Goal: Information Seeking & Learning: Learn about a topic

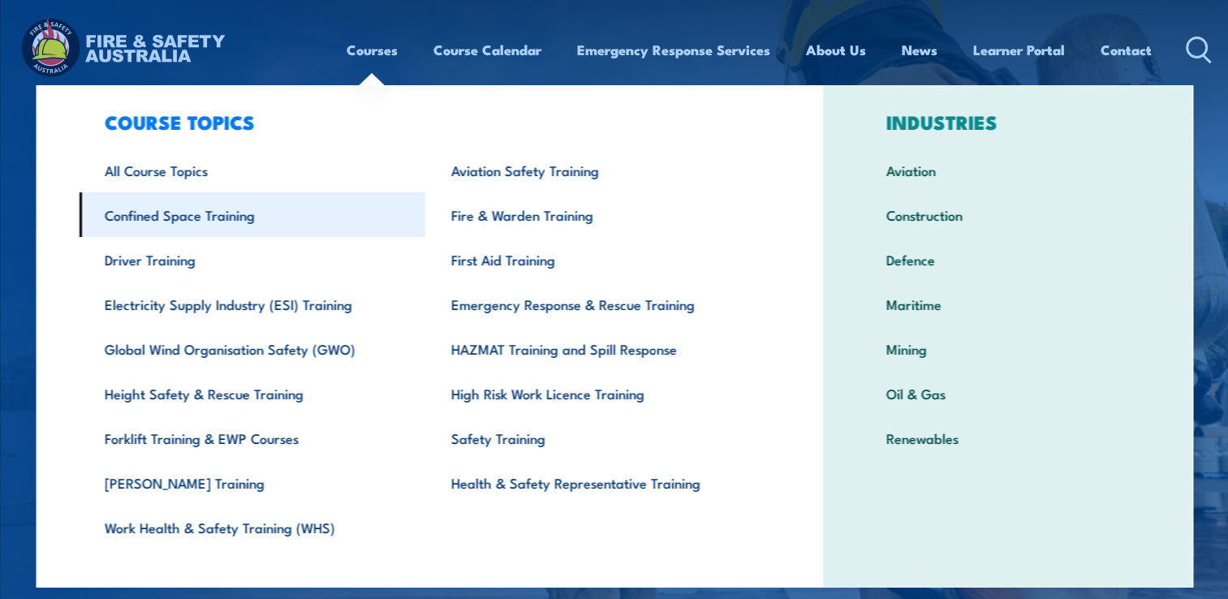
scroll to position [28, 0]
click at [215, 228] on link "Confined Space Training" at bounding box center [252, 214] width 347 height 45
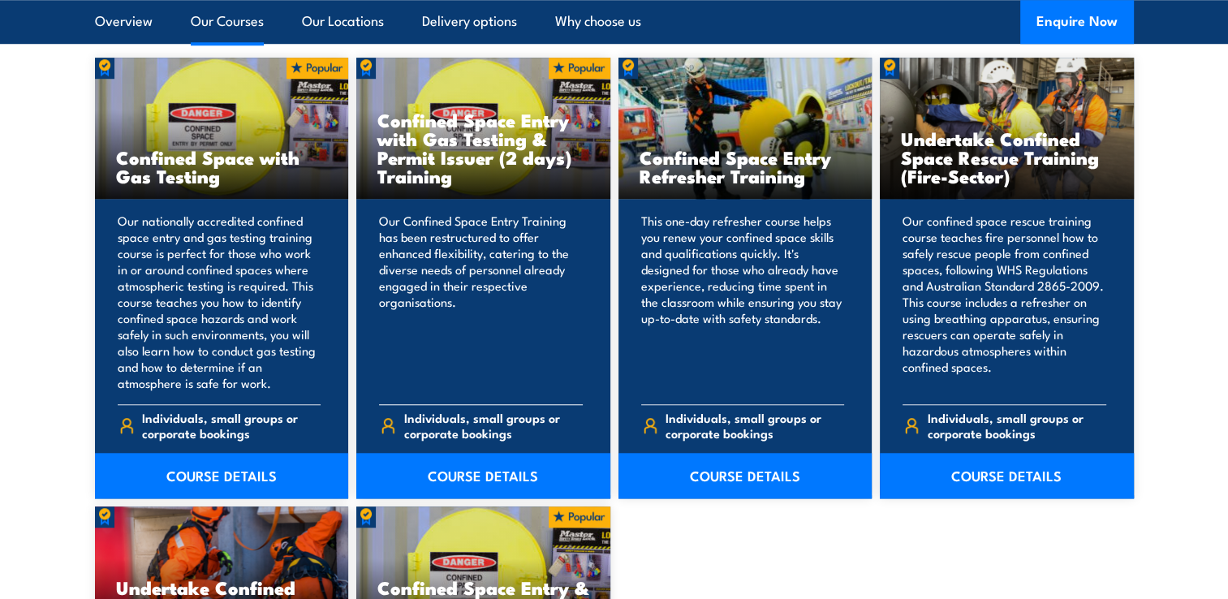
scroll to position [1256, 0]
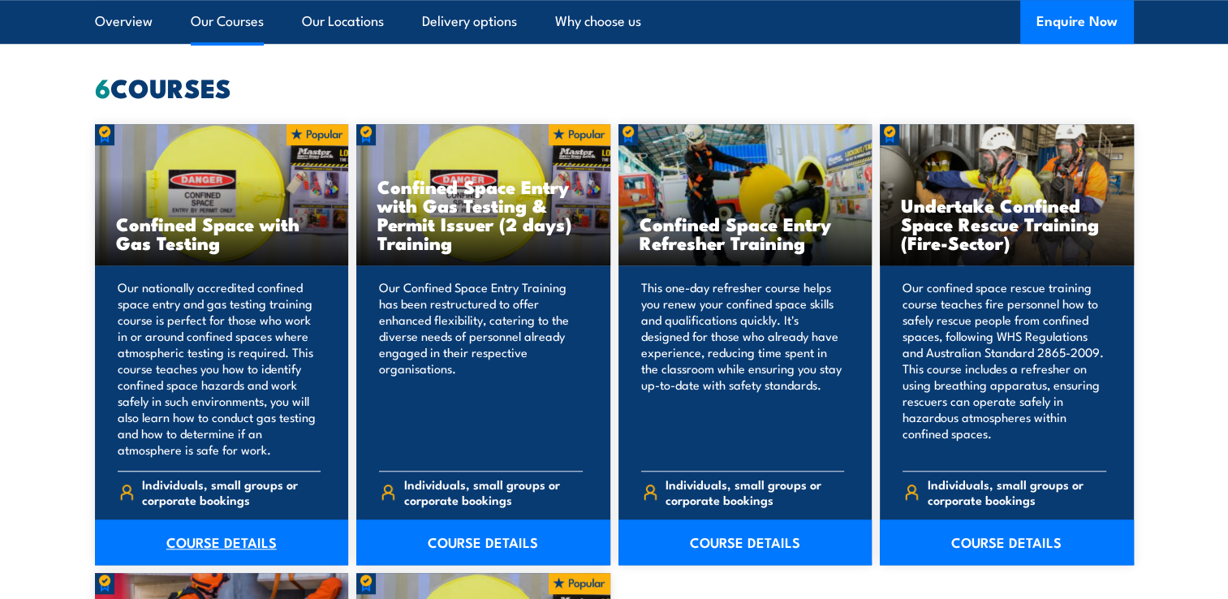
click at [259, 547] on link "COURSE DETAILS" at bounding box center [222, 541] width 254 height 45
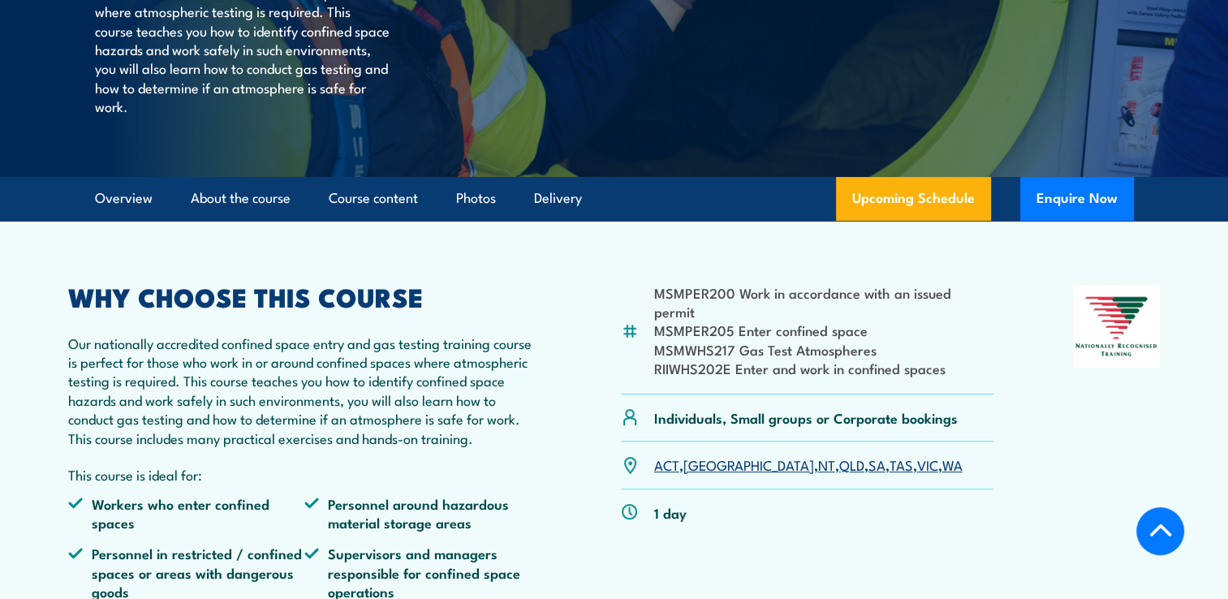
scroll to position [406, 0]
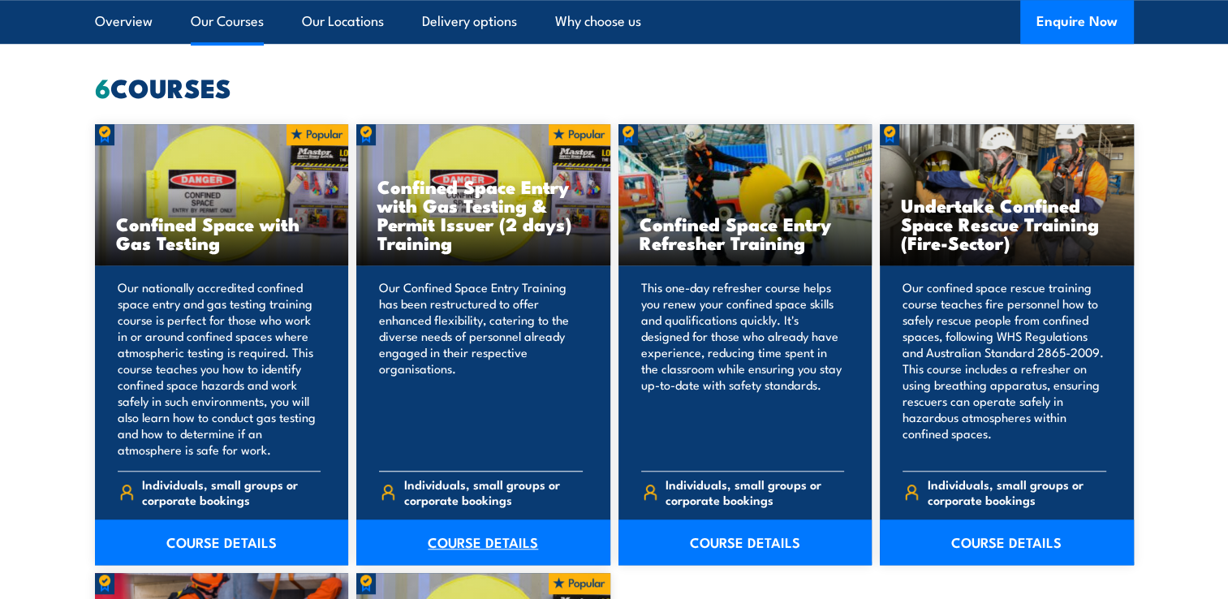
click at [448, 541] on link "COURSE DETAILS" at bounding box center [483, 541] width 254 height 45
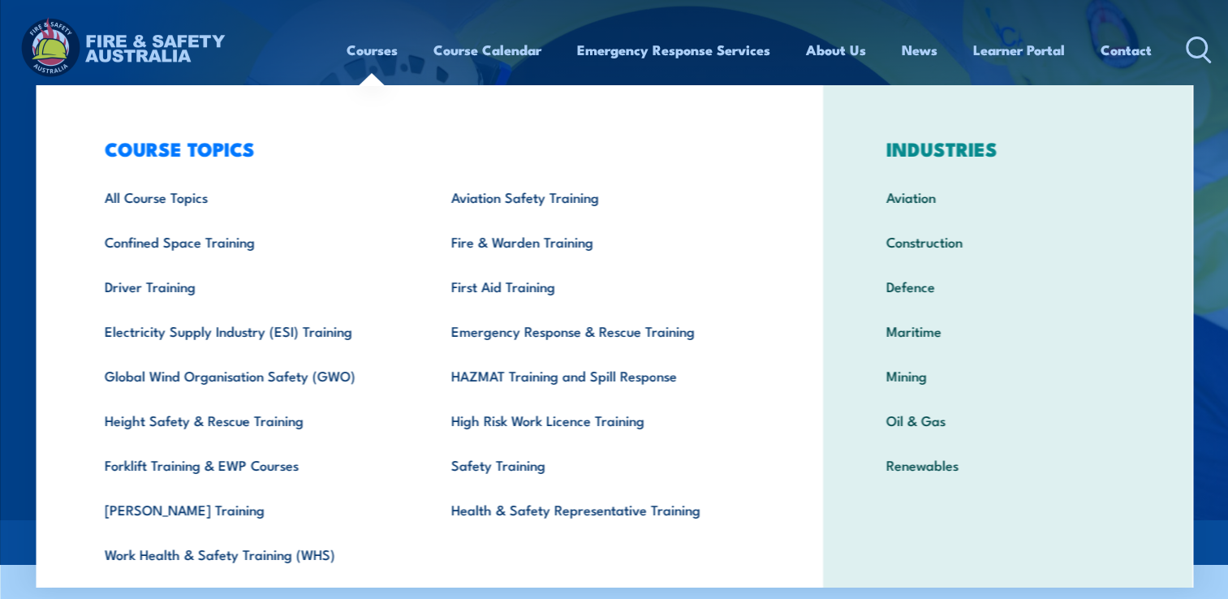
click at [381, 62] on link "Courses" at bounding box center [372, 49] width 51 height 43
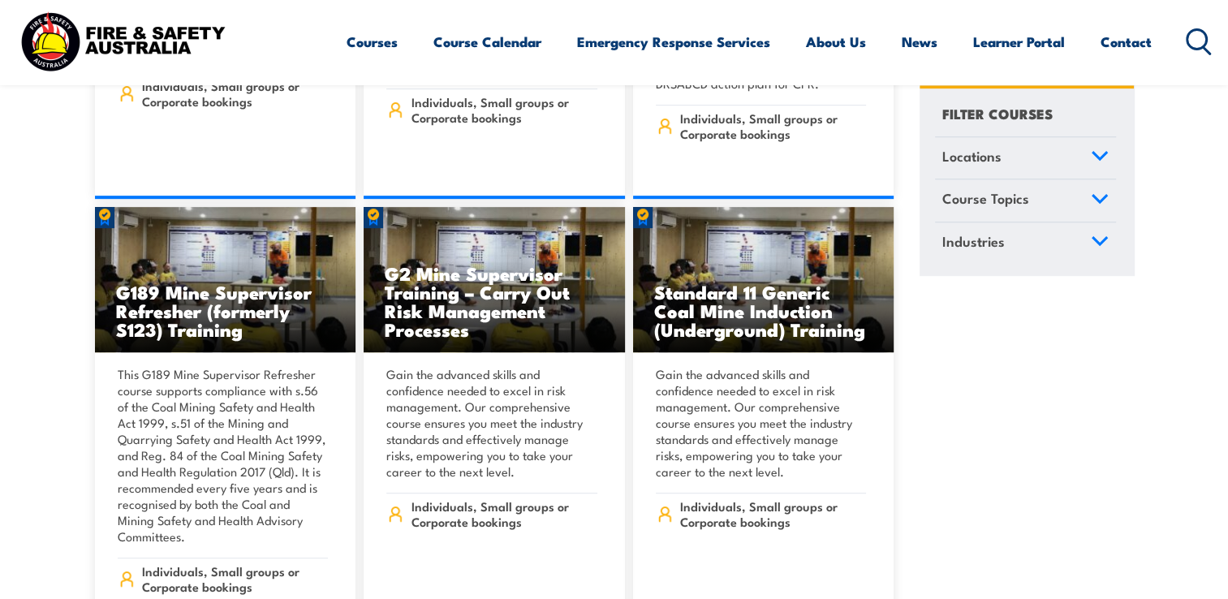
scroll to position [761, 0]
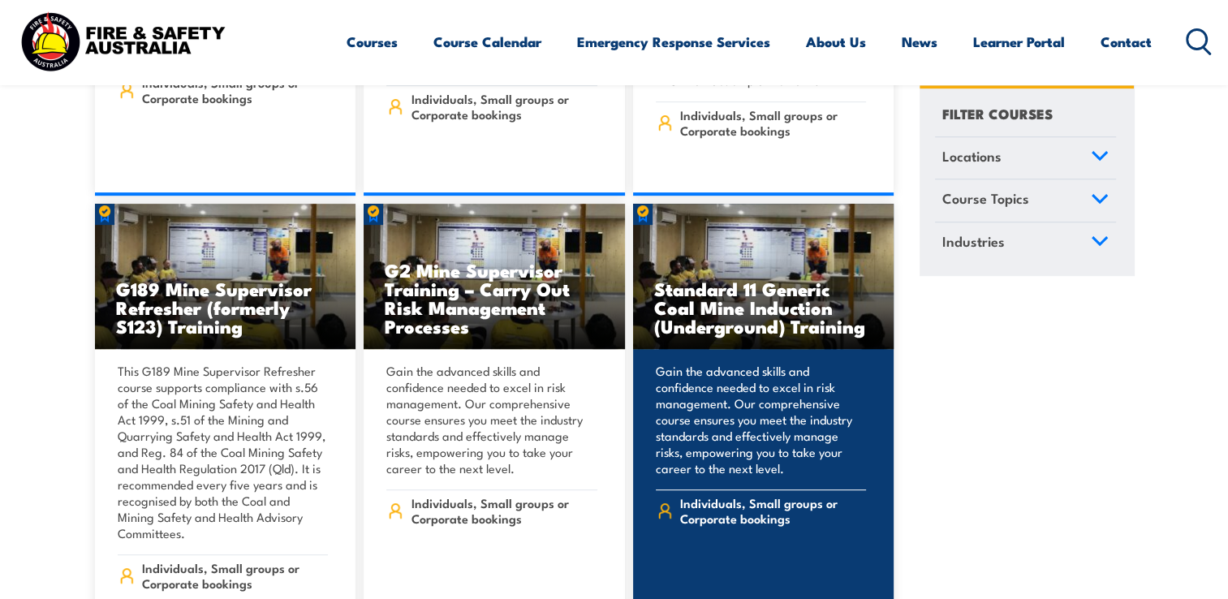
click at [704, 385] on p "Gain the advanced skills and confidence needed to excel in risk management. Our…" at bounding box center [761, 420] width 211 height 114
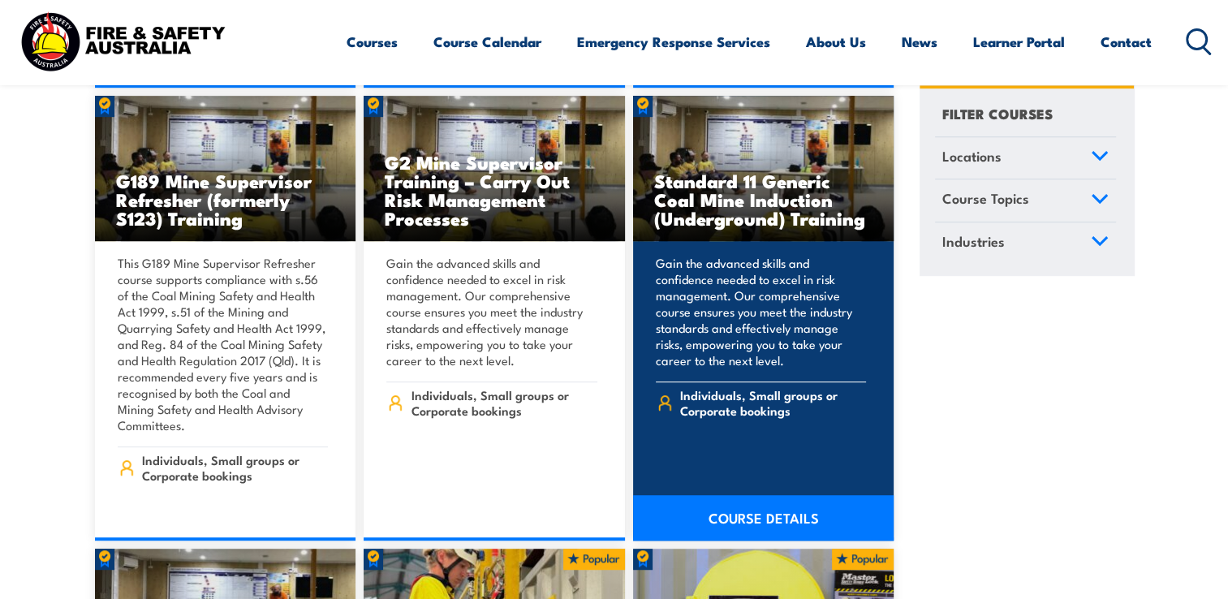
scroll to position [870, 0]
click at [733, 496] on link "COURSE DETAILS" at bounding box center [763, 516] width 261 height 45
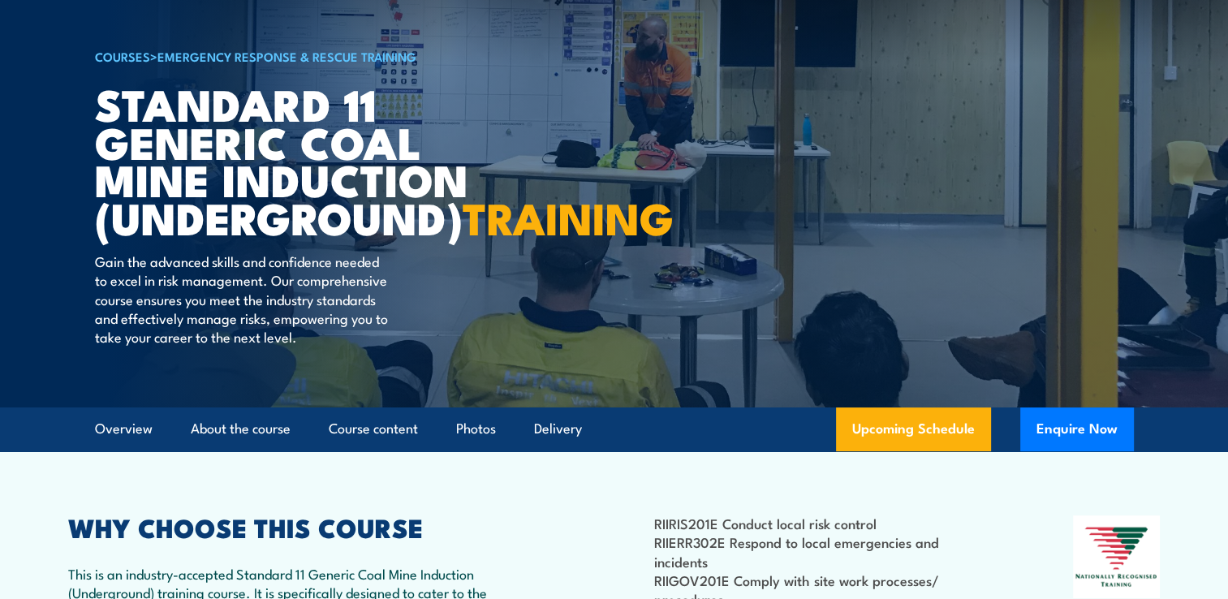
scroll to position [93, 0]
